Goal: Communication & Community: Answer question/provide support

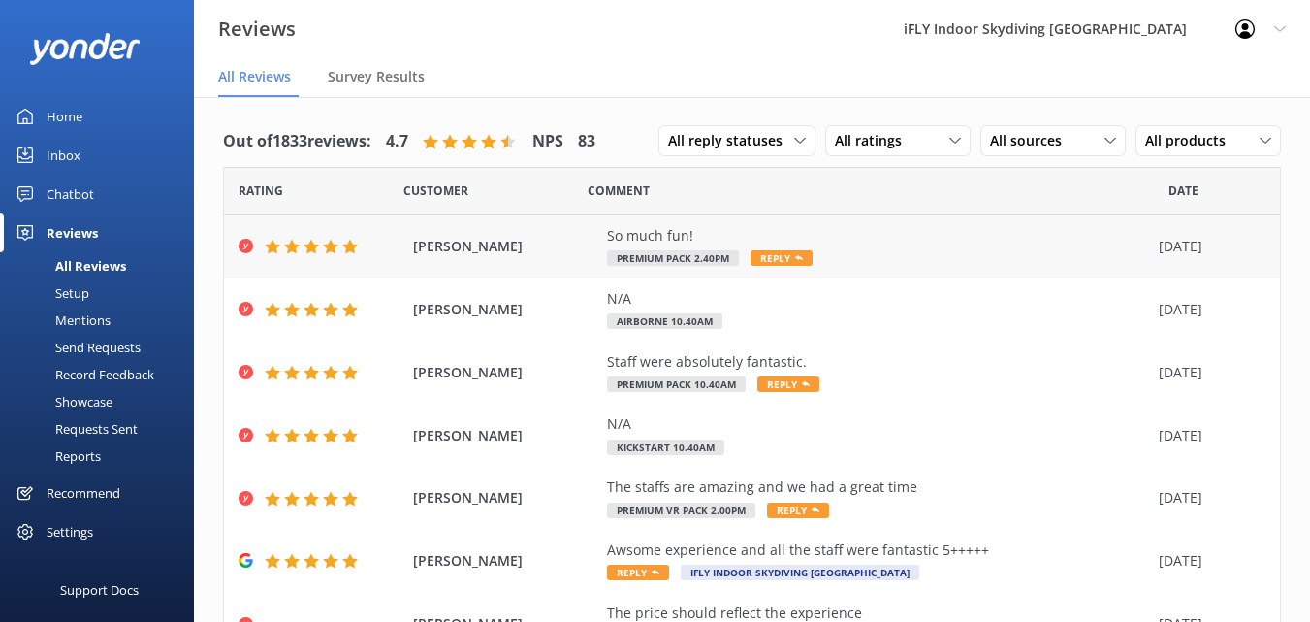
click at [734, 229] on div "So much fun!" at bounding box center [878, 235] width 542 height 21
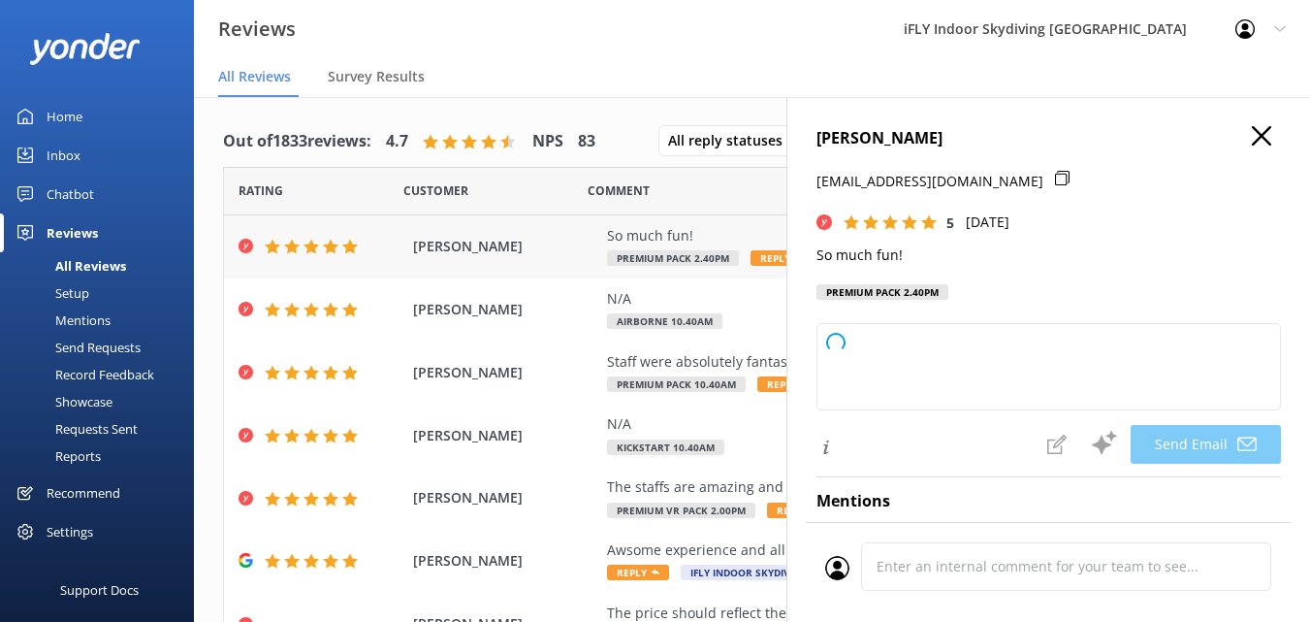
type textarea "Thank you so much, [PERSON_NAME]! We're thrilled to hear you had a great time. …"
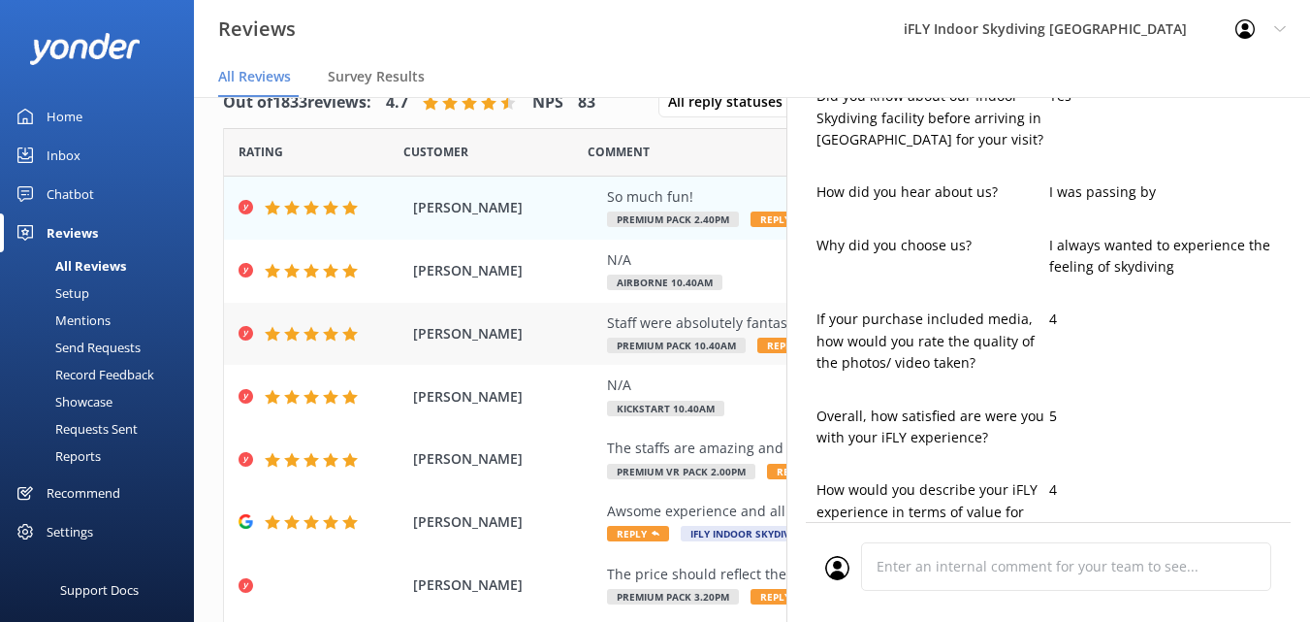
scroll to position [582, 0]
click at [651, 321] on div "Staff were absolutely fantastic." at bounding box center [878, 322] width 542 height 21
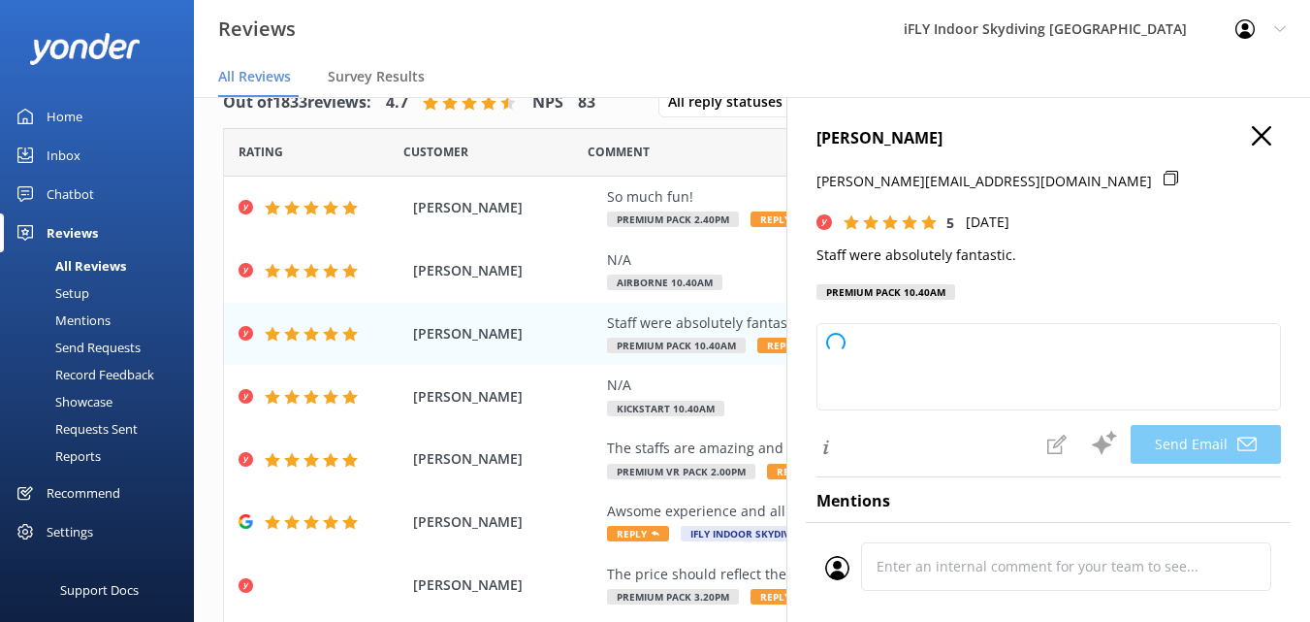
type textarea "Thank you so much, [PERSON_NAME]! We're thrilled to hear that you had a fantast…"
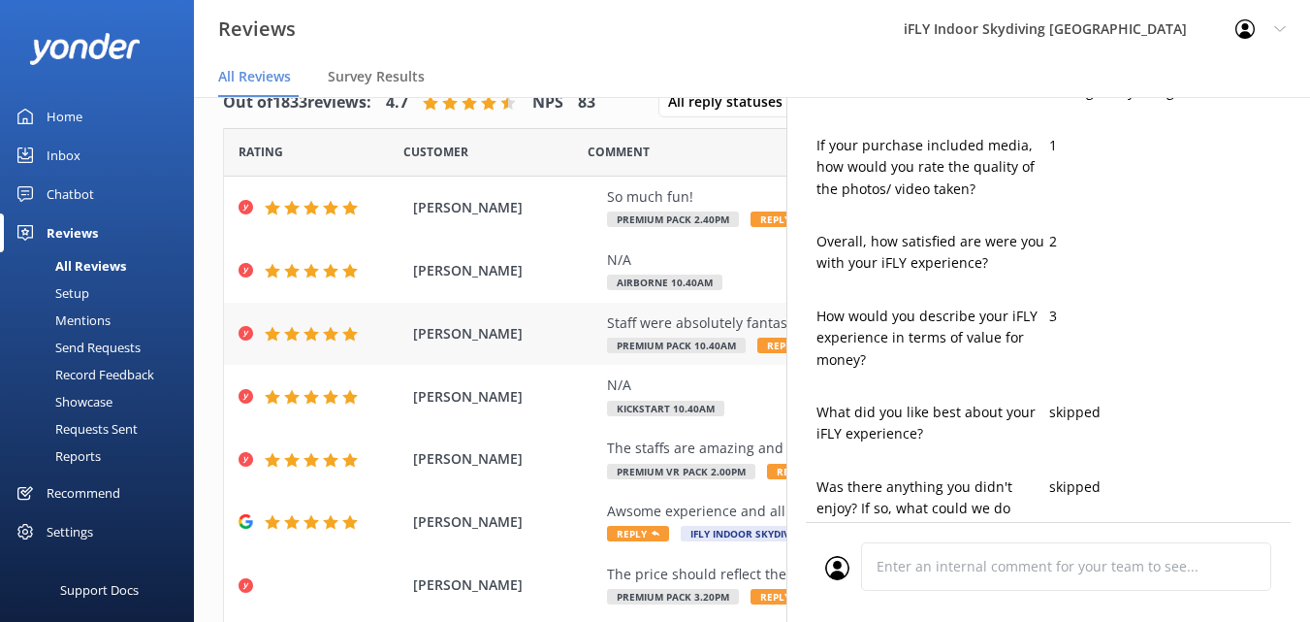
scroll to position [776, 0]
click at [686, 455] on div "The staffs are amazing and we had a great time" at bounding box center [878, 447] width 542 height 21
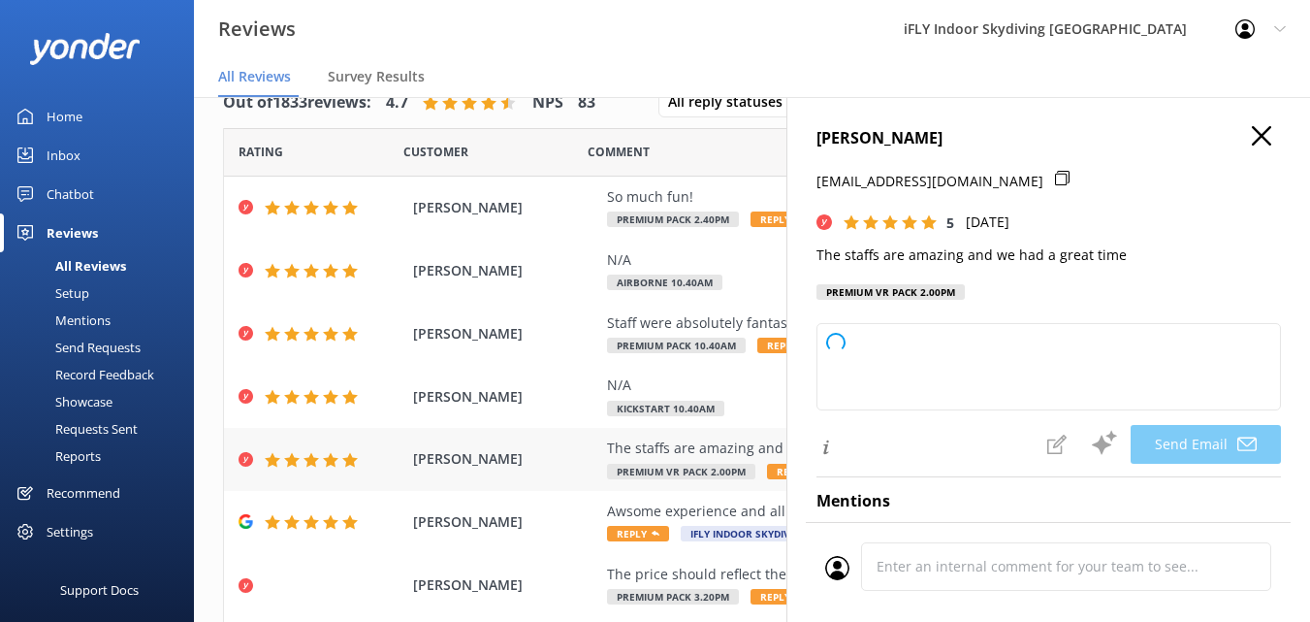
type textarea "Thank you so much, Percival! We're thrilled to hear you had a great time and ap…"
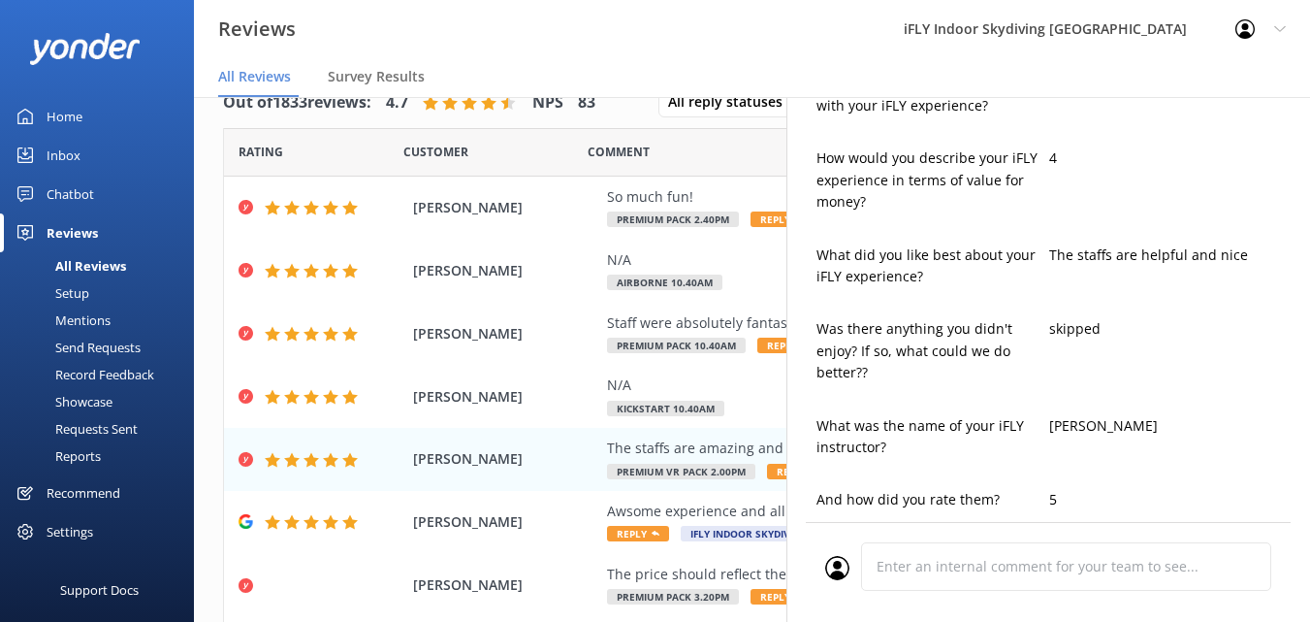
scroll to position [970, 0]
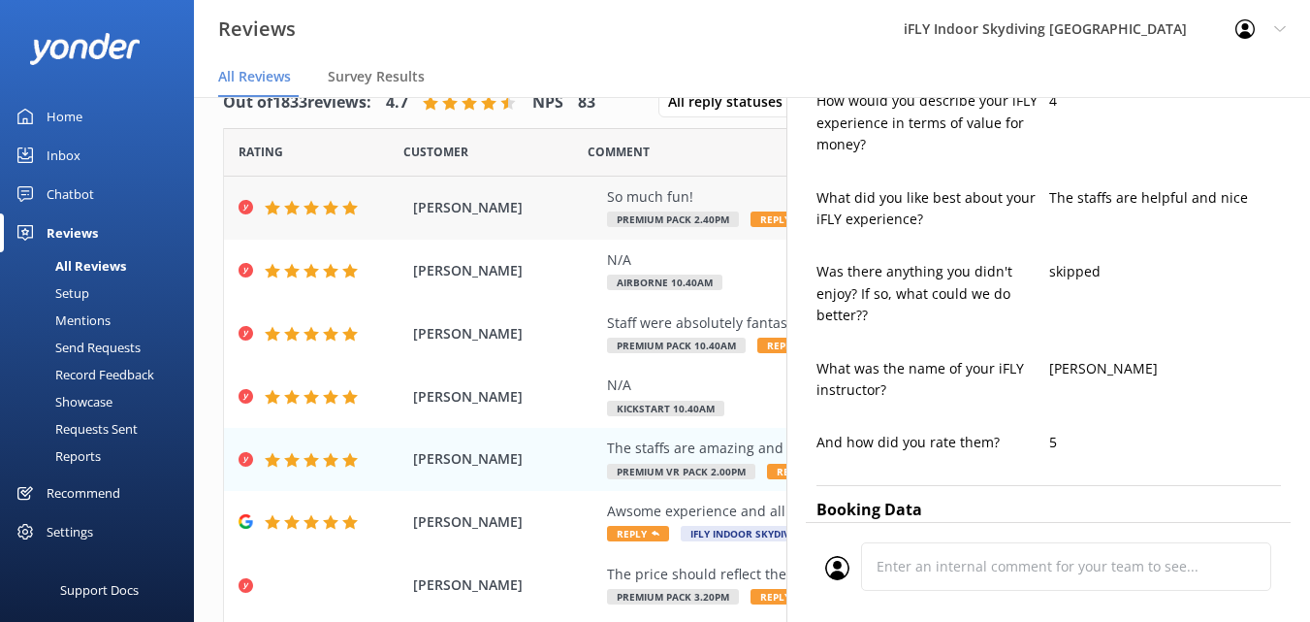
click at [652, 187] on div "So much fun!" at bounding box center [878, 196] width 542 height 21
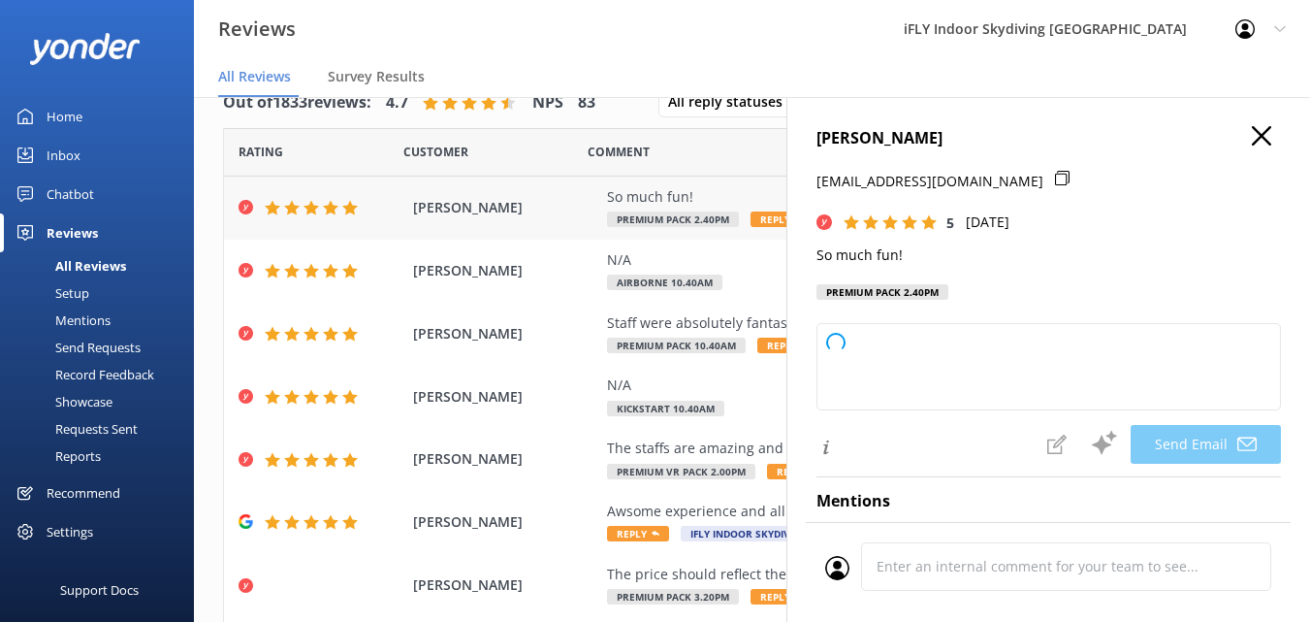
type textarea "Thank you so much, [PERSON_NAME]! We're thrilled you had a great time. Hope to …"
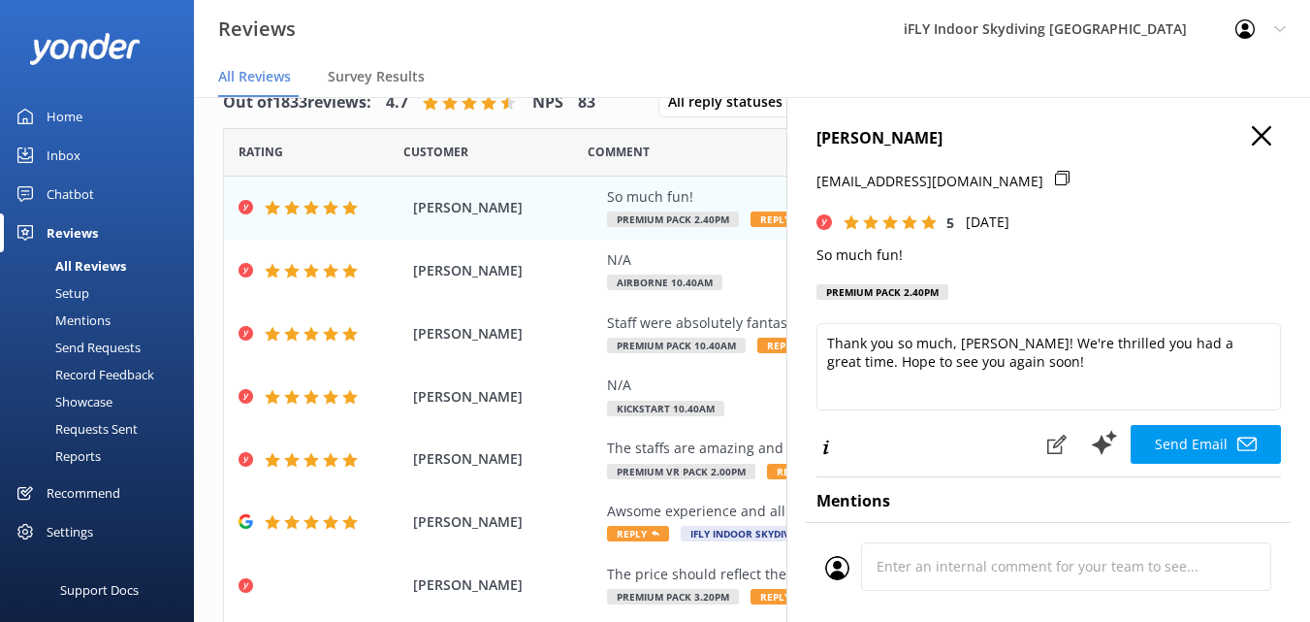
click at [1055, 177] on icon at bounding box center [1062, 178] width 15 height 15
